Goal: Task Accomplishment & Management: Complete application form

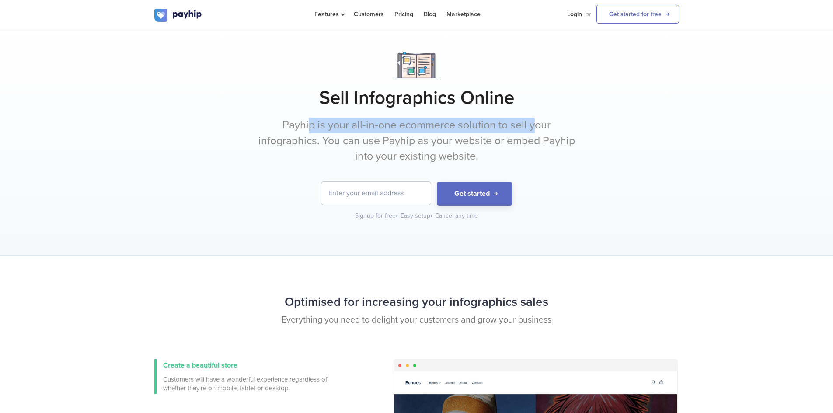
drag, startPoint x: 369, startPoint y: 124, endPoint x: 546, endPoint y: 125, distance: 176.7
click at [546, 125] on p "Payhip is your all-in-one ecommerce solution to sell your infographics. You can…" at bounding box center [417, 141] width 328 height 47
drag, startPoint x: 467, startPoint y: 126, endPoint x: 542, endPoint y: 126, distance: 75.7
click at [542, 126] on p "Payhip is your all-in-one ecommerce solution to sell your infographics. You can…" at bounding box center [417, 141] width 328 height 47
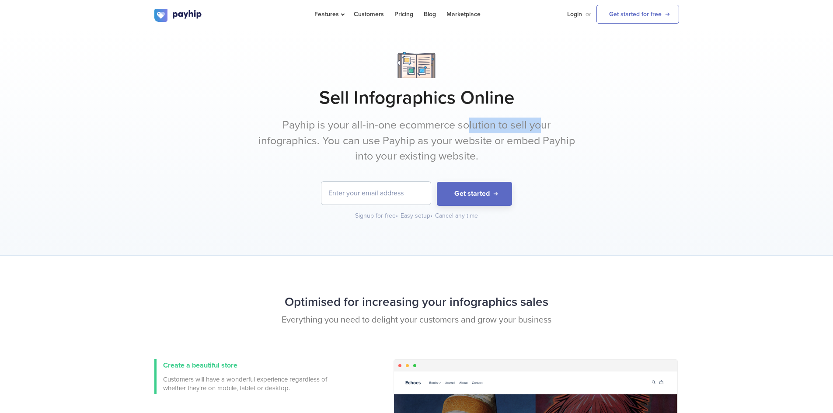
click at [542, 126] on p "Payhip is your all-in-one ecommerce solution to sell your infographics. You can…" at bounding box center [417, 141] width 328 height 47
click at [263, 136] on p "Payhip is your all-in-one ecommerce solution to sell your infographics. You can…" at bounding box center [417, 141] width 328 height 47
click at [379, 145] on p "Payhip is your all-in-one ecommerce solution to sell your infographics. You can…" at bounding box center [417, 141] width 328 height 47
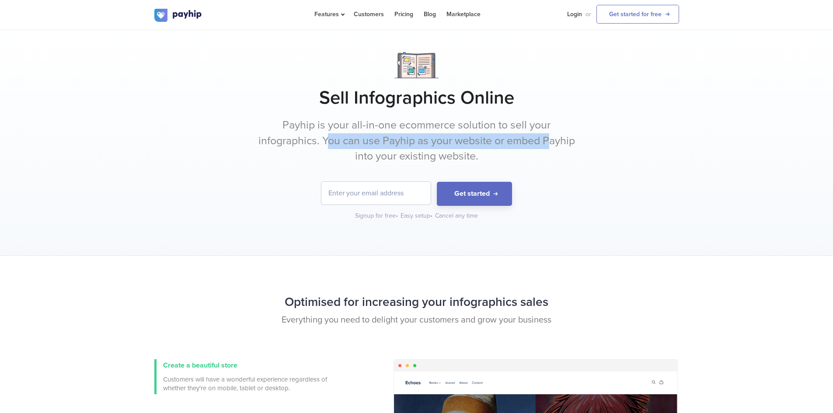
drag, startPoint x: 327, startPoint y: 142, endPoint x: 554, endPoint y: 142, distance: 227.1
click at [553, 142] on p "Payhip is your all-in-one ecommerce solution to sell your infographics. You can…" at bounding box center [417, 141] width 328 height 47
click at [554, 142] on p "Payhip is your all-in-one ecommerce solution to sell your infographics. You can…" at bounding box center [417, 141] width 328 height 47
drag, startPoint x: 418, startPoint y: 141, endPoint x: 555, endPoint y: 141, distance: 136.9
click at [555, 141] on p "Payhip is your all-in-one ecommerce solution to sell your infographics. You can…" at bounding box center [417, 141] width 328 height 47
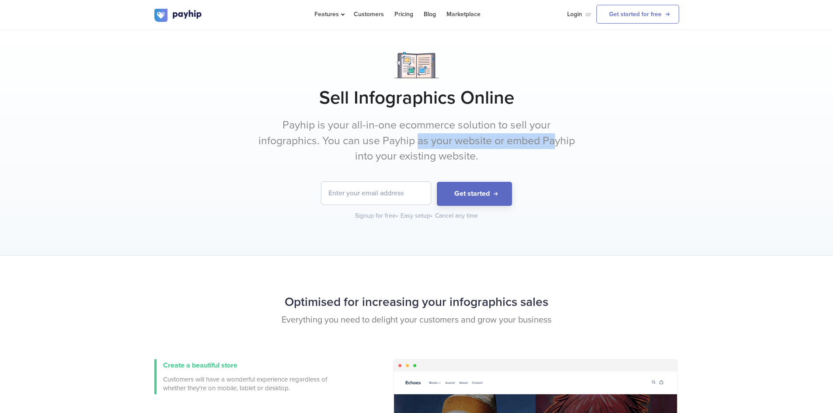
click at [555, 141] on p "Payhip is your all-in-one ecommerce solution to sell your infographics. You can…" at bounding box center [417, 141] width 328 height 47
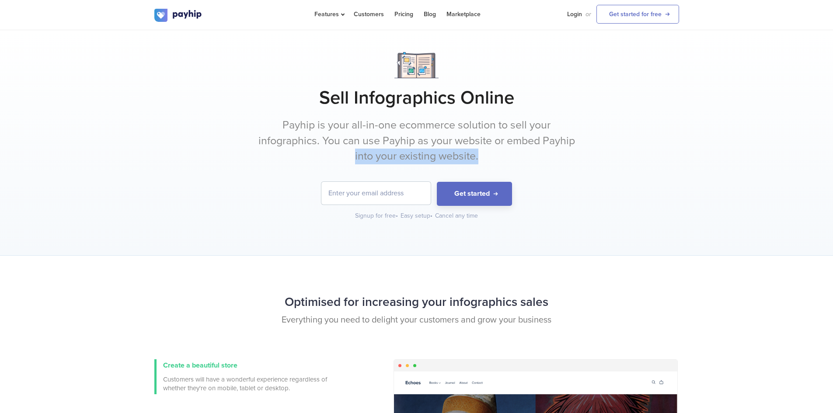
drag, startPoint x: 356, startPoint y: 157, endPoint x: 518, endPoint y: 156, distance: 162.8
click at [518, 156] on p "Payhip is your all-in-one ecommerce solution to sell your infographics. You can…" at bounding box center [417, 141] width 328 height 47
click at [360, 189] on input "email" at bounding box center [376, 193] width 109 height 23
type input "[EMAIL_ADDRESS][DOMAIN_NAME]"
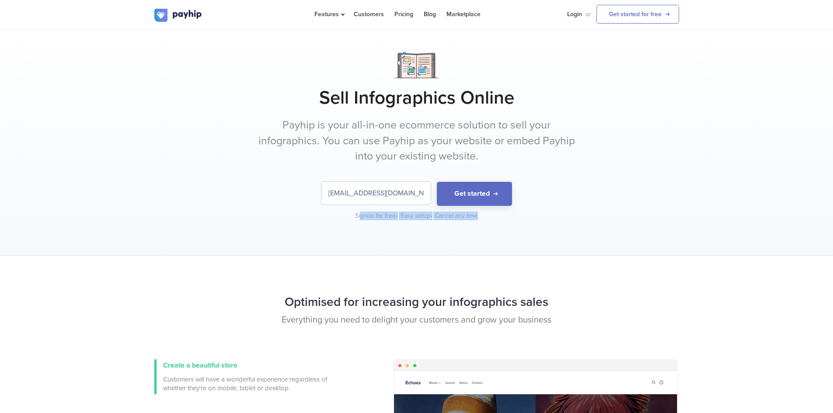
drag, startPoint x: 360, startPoint y: 216, endPoint x: 555, endPoint y: 214, distance: 195.6
click at [555, 214] on div "Signup for free • Easy setup • Cancel any time" at bounding box center [416, 216] width 525 height 9
click at [479, 196] on button "Get started" at bounding box center [474, 194] width 75 height 24
